Goal: Task Accomplishment & Management: Manage account settings

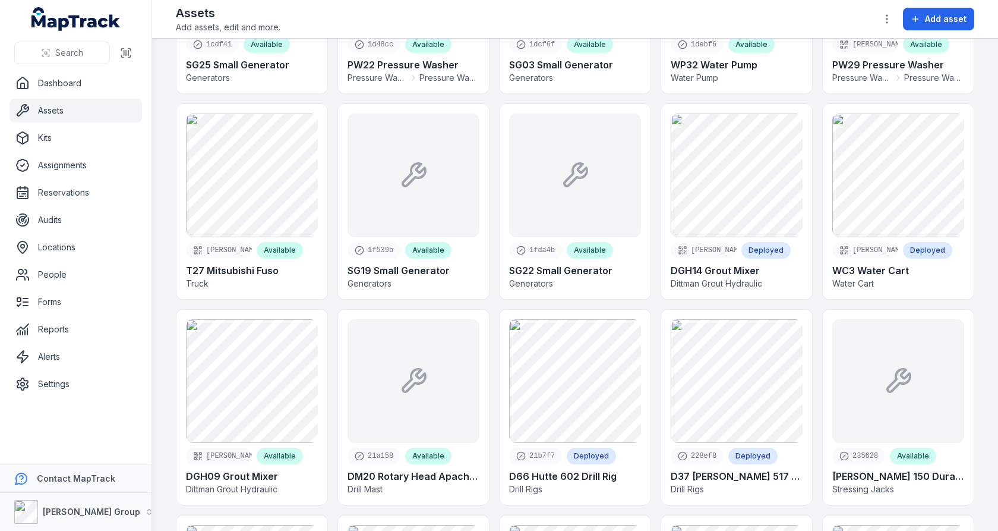
scroll to position [3672, 0]
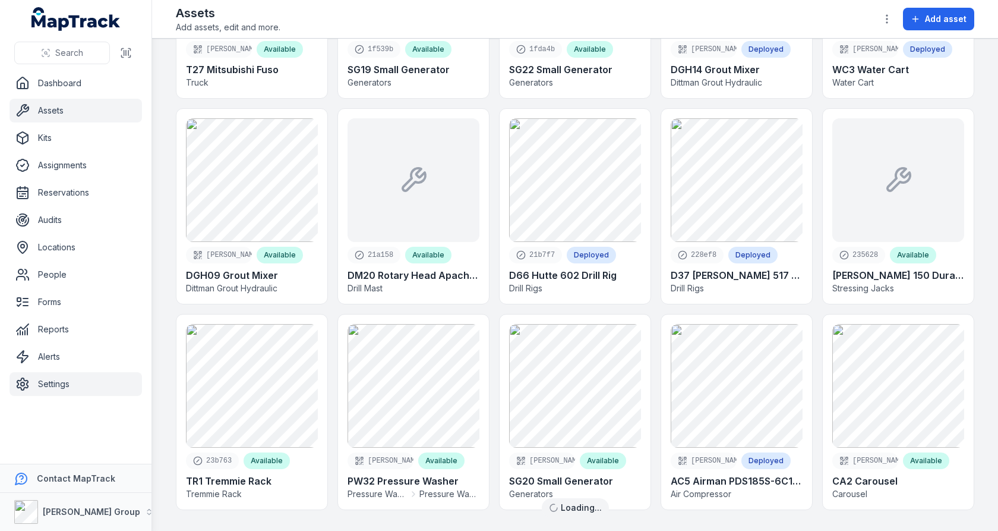
click at [71, 387] on link "Settings" at bounding box center [76, 384] width 132 height 24
click at [160, 322] on main "Search for assets Categories Locations People Status Grid **** a7242e Deployed …" at bounding box center [575, 285] width 846 height 492
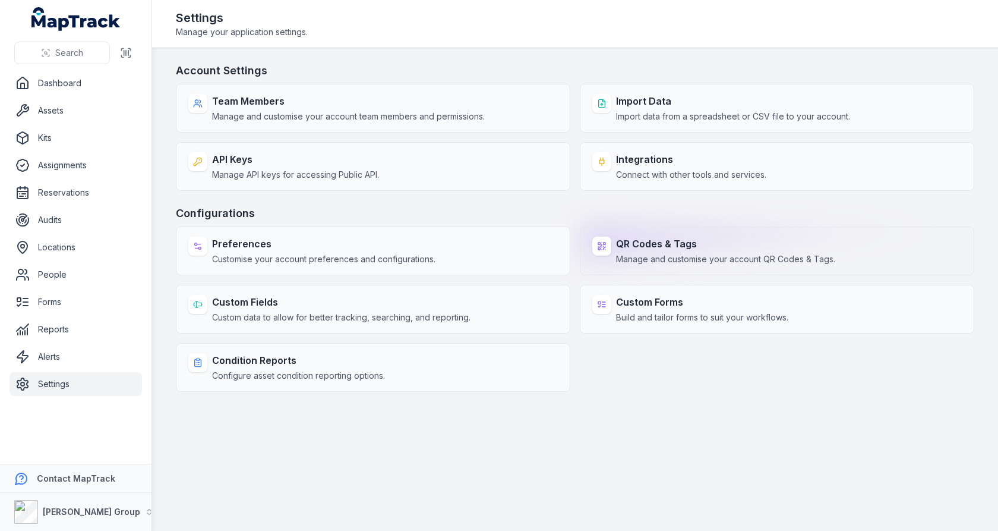
click at [621, 242] on strong "QR Codes & Tags" at bounding box center [725, 243] width 219 height 14
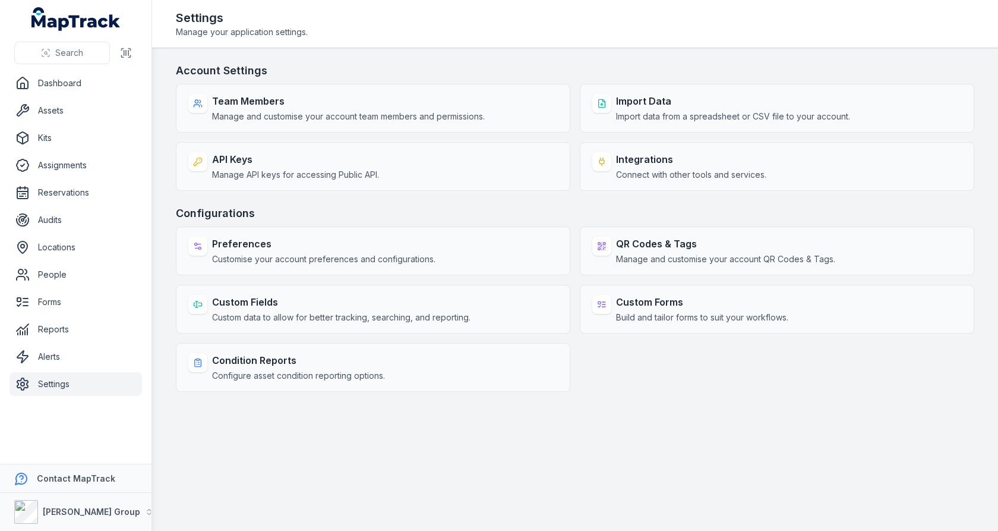
click at [611, 205] on h3 "Configurations" at bounding box center [575, 213] width 798 height 17
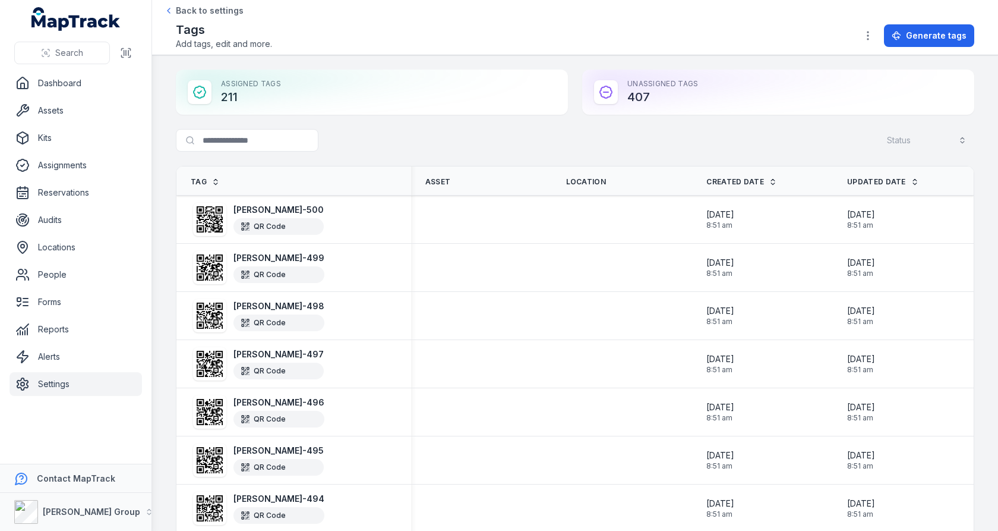
click at [574, 105] on div "Assigned Tags 211 Unassigned Tags 407" at bounding box center [575, 92] width 798 height 45
